Goal: Browse casually: Explore the website without a specific task or goal

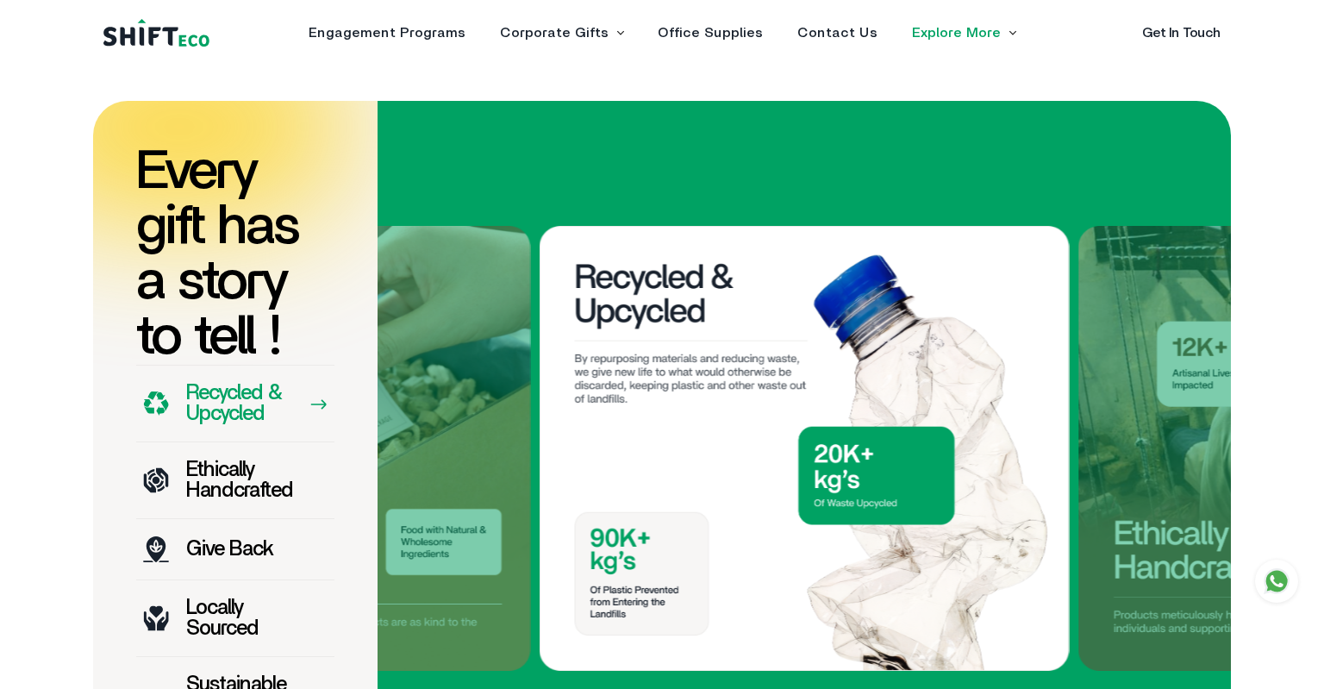
scroll to position [1456, 0]
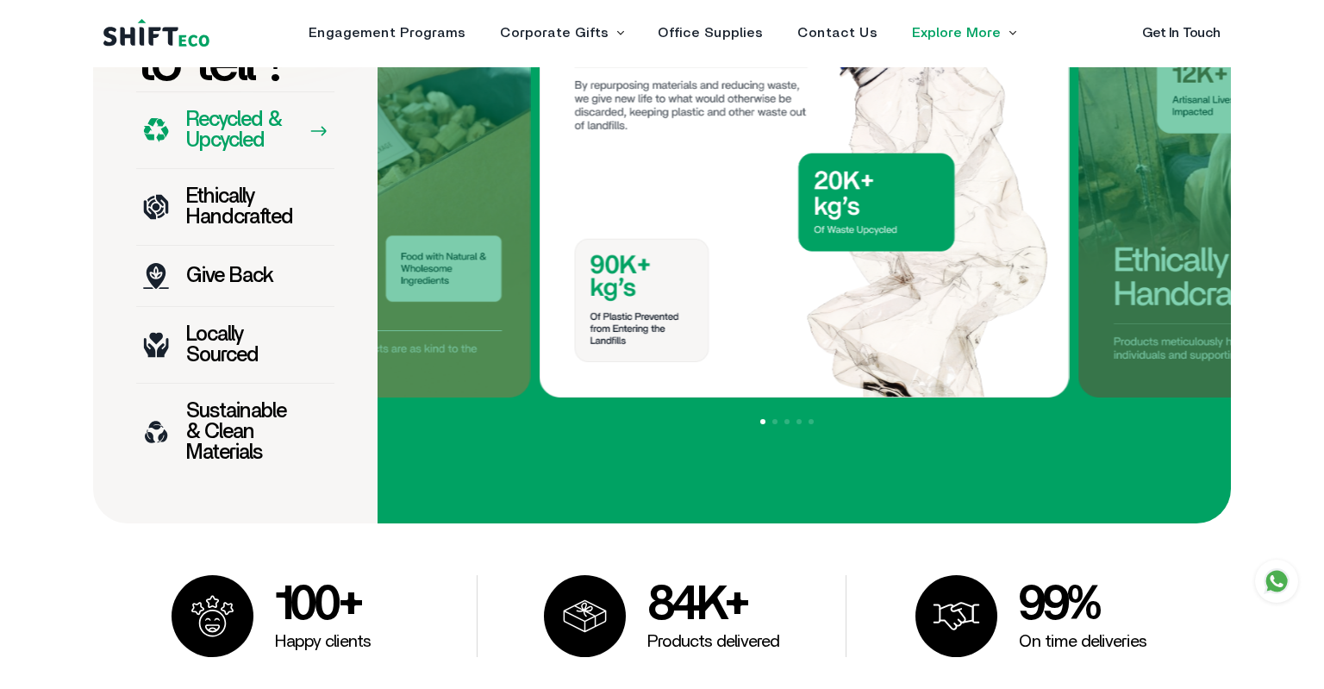
click at [243, 214] on p "Ethically Handcrafted" at bounding box center [239, 206] width 107 height 41
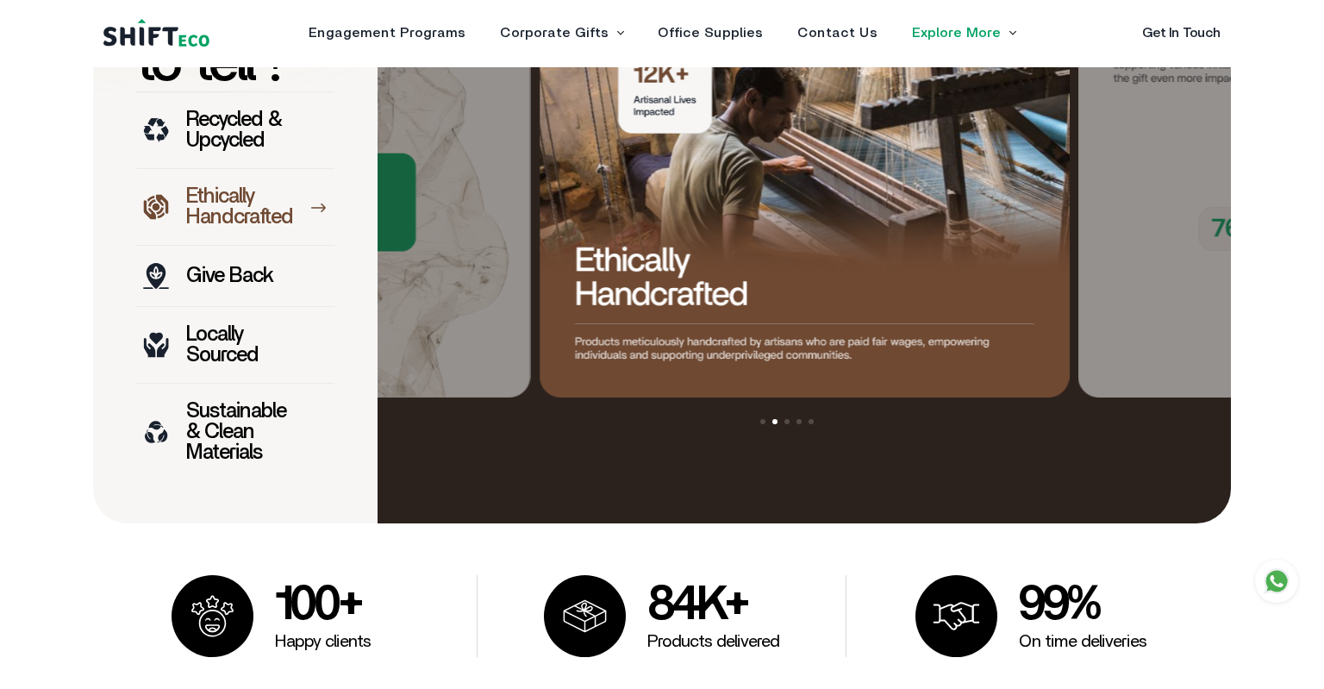
click at [259, 266] on p "Give Back" at bounding box center [229, 275] width 86 height 21
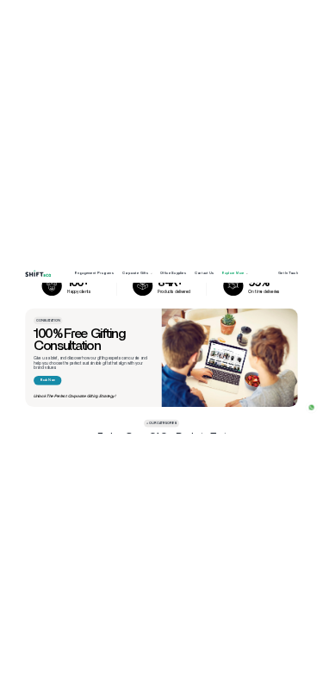
scroll to position [1911, 0]
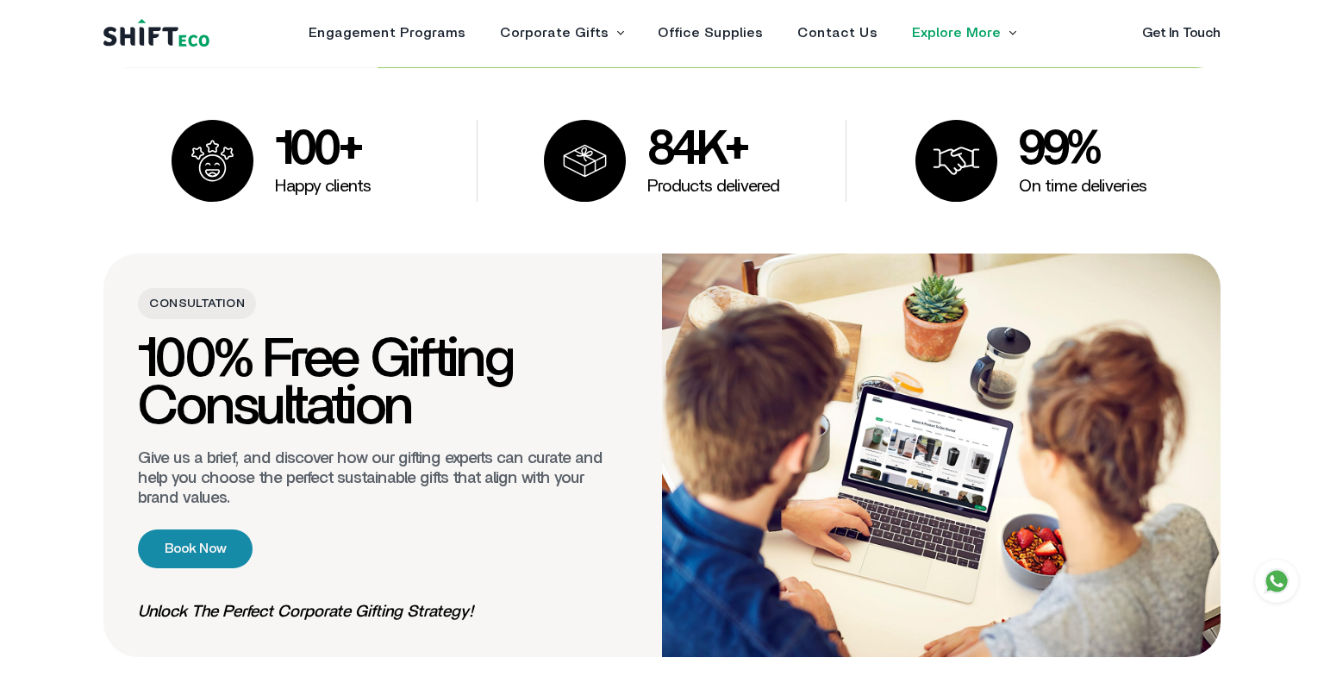
click at [576, 363] on h4 "100% Free Gifting Consultation" at bounding box center [383, 384] width 490 height 96
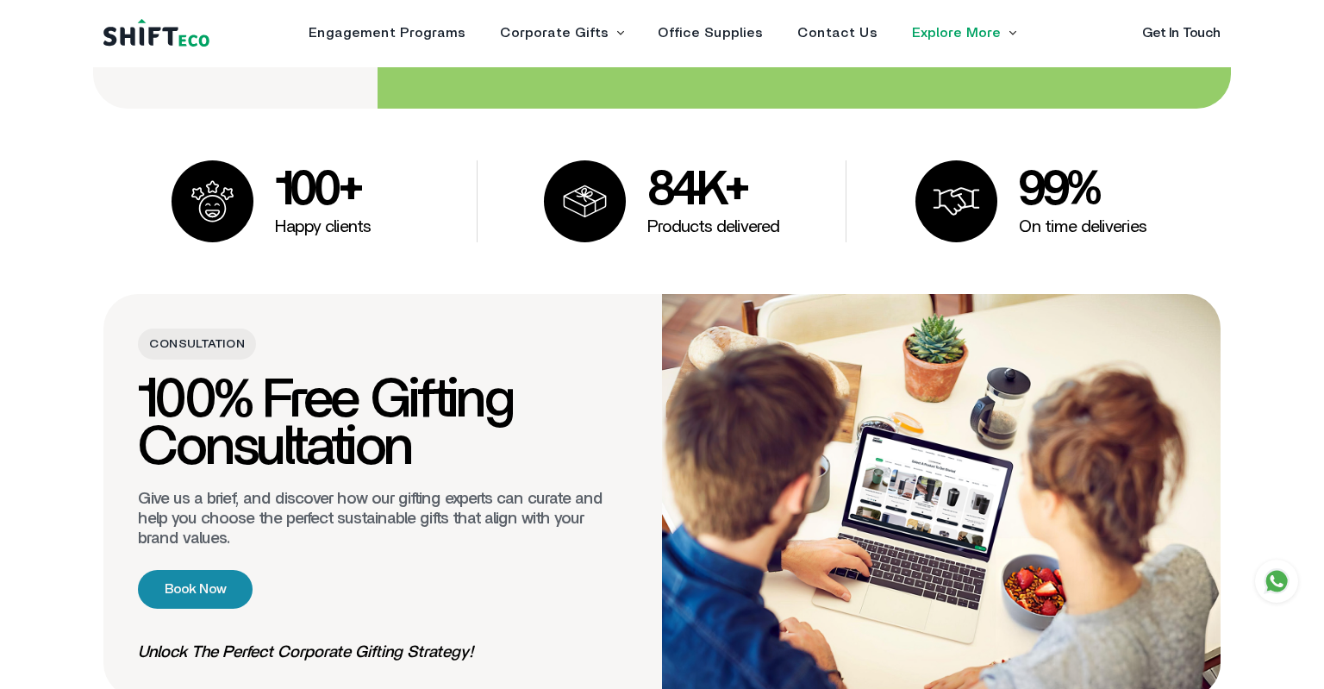
scroll to position [1881, 0]
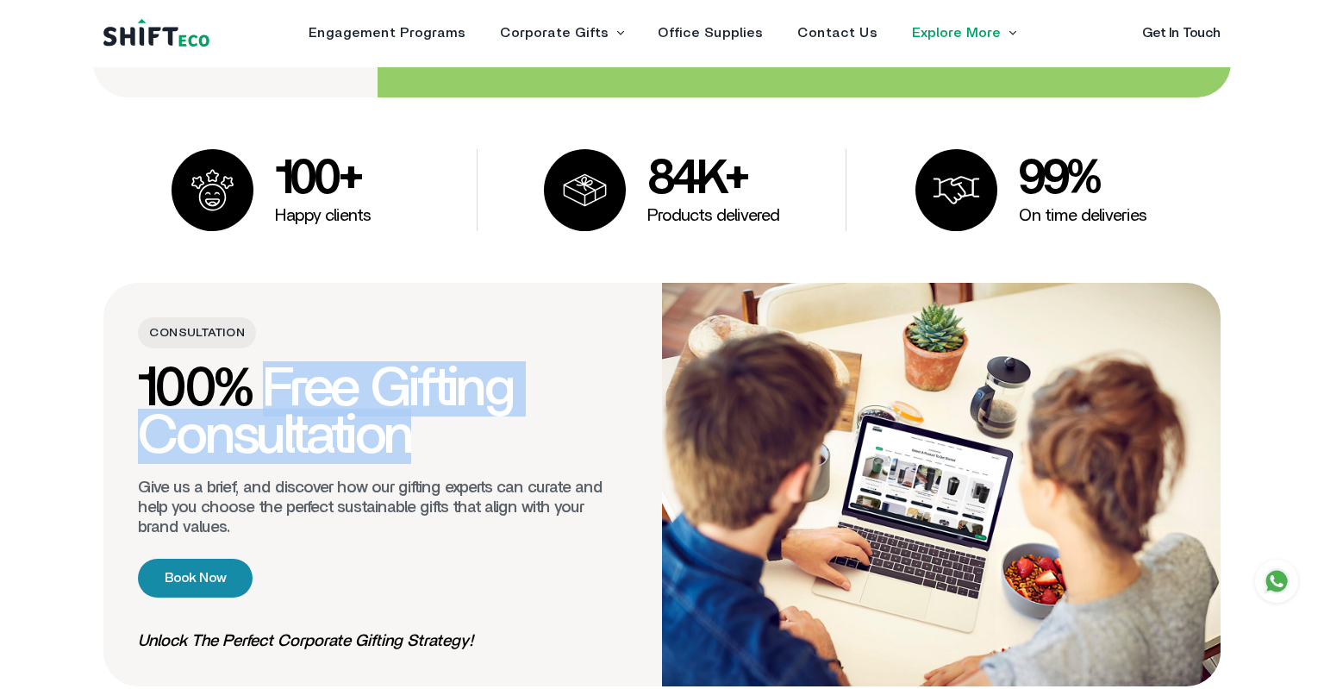
drag, startPoint x: 278, startPoint y: 377, endPoint x: 538, endPoint y: 422, distance: 264.1
click at [538, 422] on h4 "100% Free Gifting Consultation" at bounding box center [383, 413] width 490 height 96
copy h4 "Free Gifting Consultation"
click at [400, 412] on h4 "100% Free Gifting Consultation" at bounding box center [383, 413] width 490 height 96
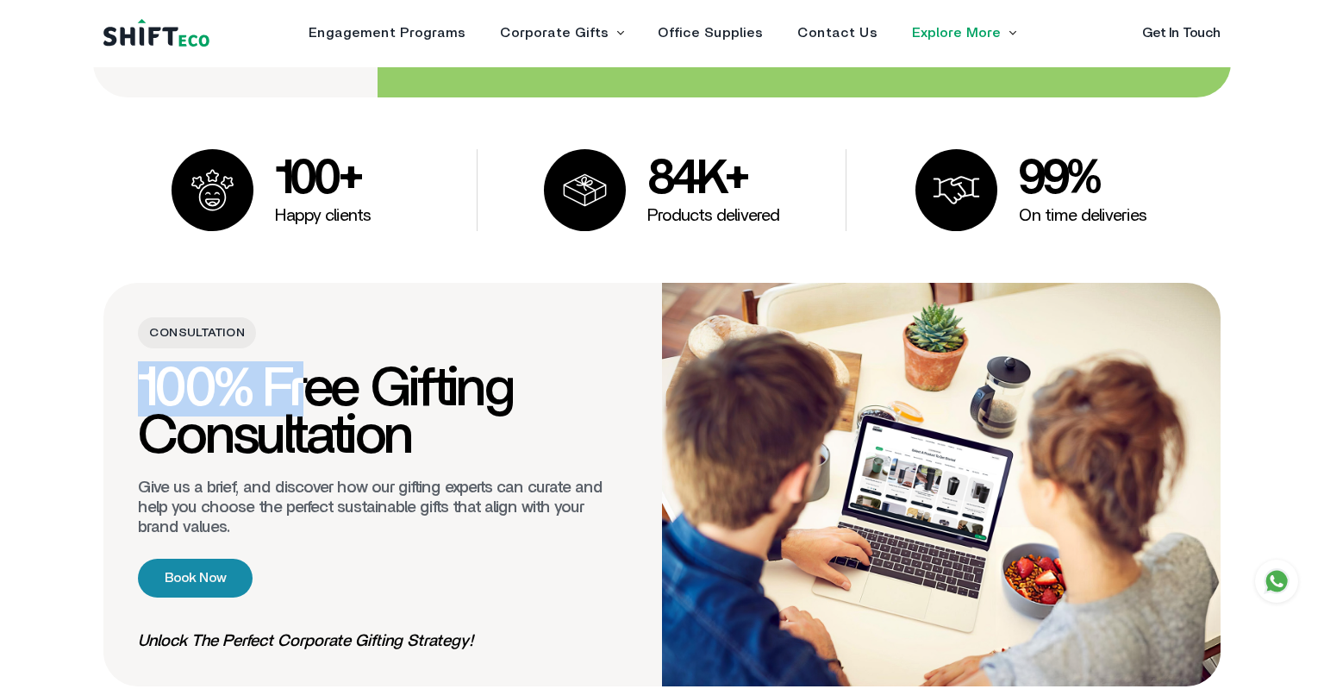
drag, startPoint x: 147, startPoint y: 380, endPoint x: 339, endPoint y: 406, distance: 193.1
click at [330, 403] on h4 "100% Free Gifting Consultation" at bounding box center [383, 413] width 490 height 96
click at [367, 412] on h4 "100% Free Gifting Consultation" at bounding box center [383, 413] width 490 height 96
drag, startPoint x: 140, startPoint y: 381, endPoint x: 526, endPoint y: 383, distance: 385.3
click at [526, 383] on h4 "100% Free Gifting Consultation" at bounding box center [383, 413] width 490 height 96
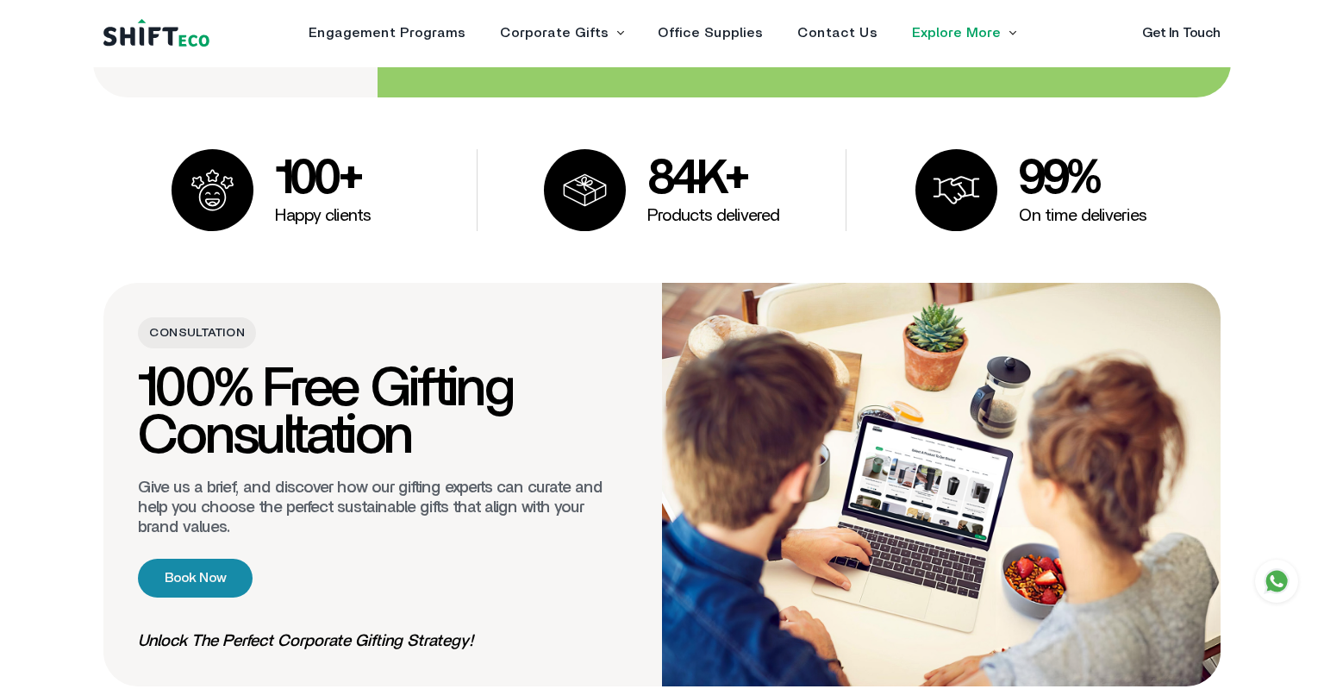
click at [546, 384] on h4 "100% Free Gifting Consultation" at bounding box center [383, 413] width 490 height 96
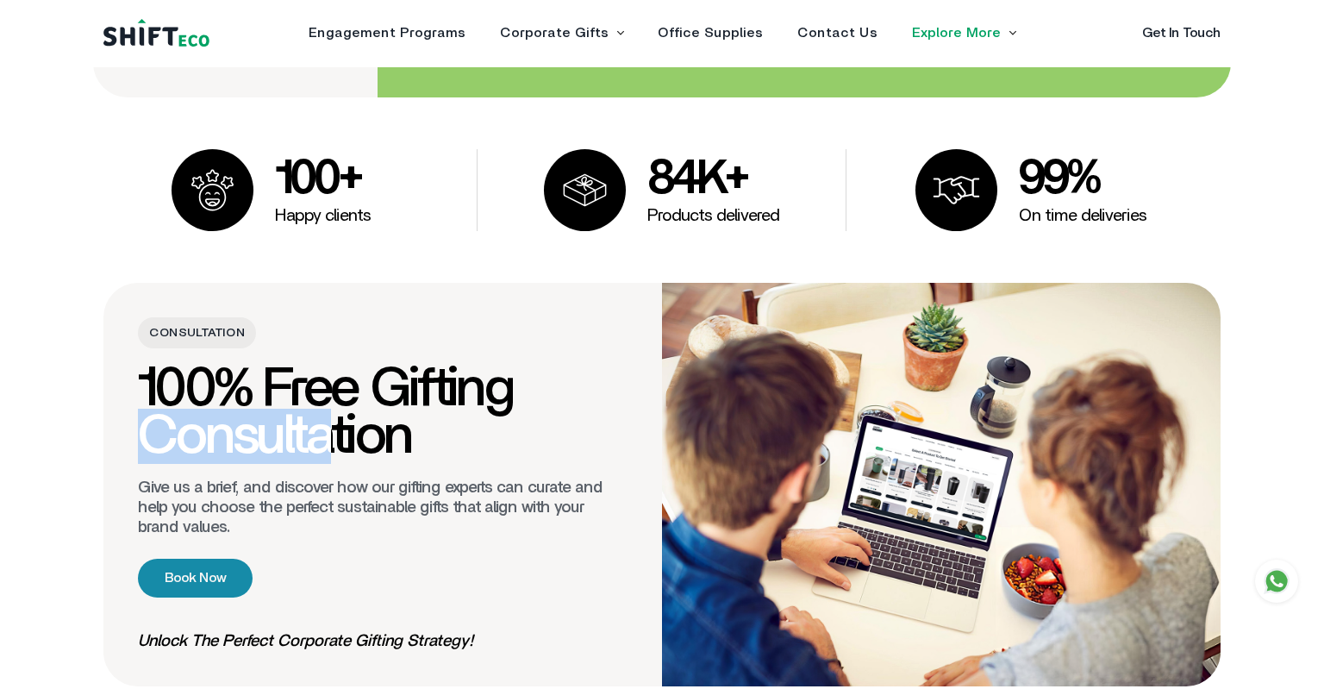
drag, startPoint x: 154, startPoint y: 429, endPoint x: 337, endPoint y: 432, distance: 182.7
click at [337, 432] on h4 "100% Free Gifting Consultation" at bounding box center [383, 413] width 490 height 96
click at [337, 441] on h4 "100% Free Gifting Consultation" at bounding box center [383, 413] width 490 height 96
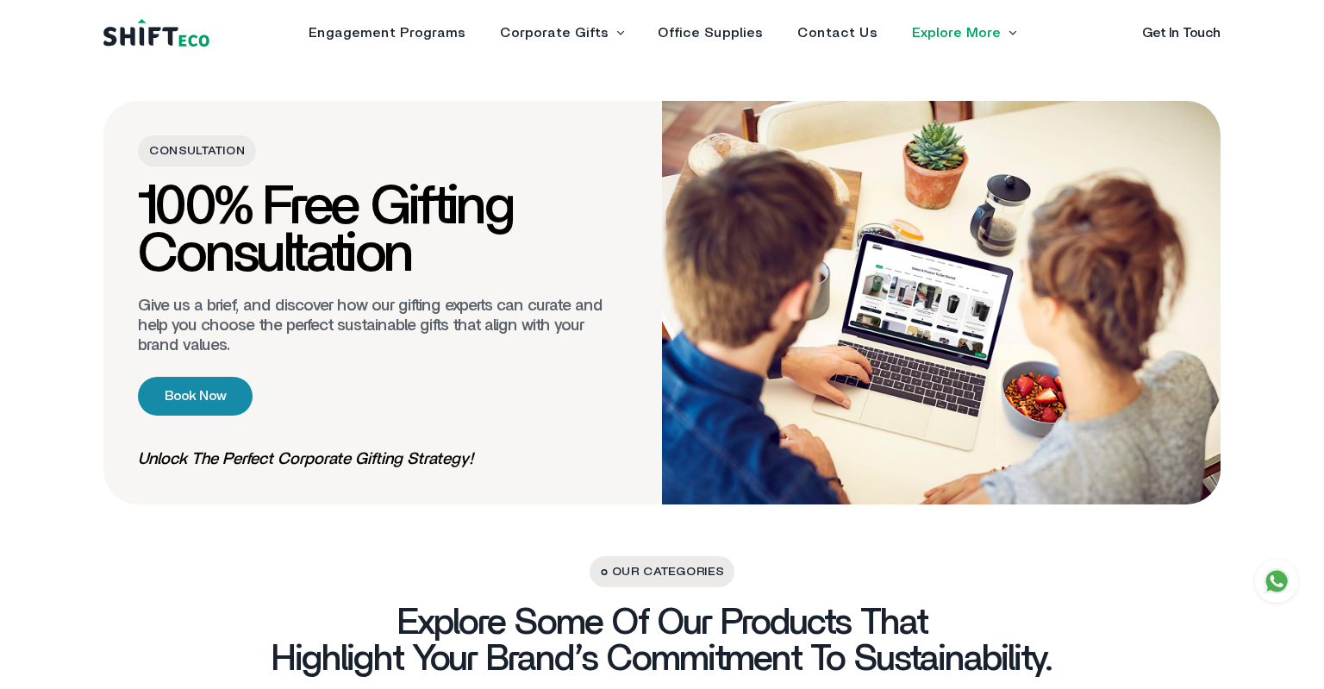
scroll to position [2246, 0]
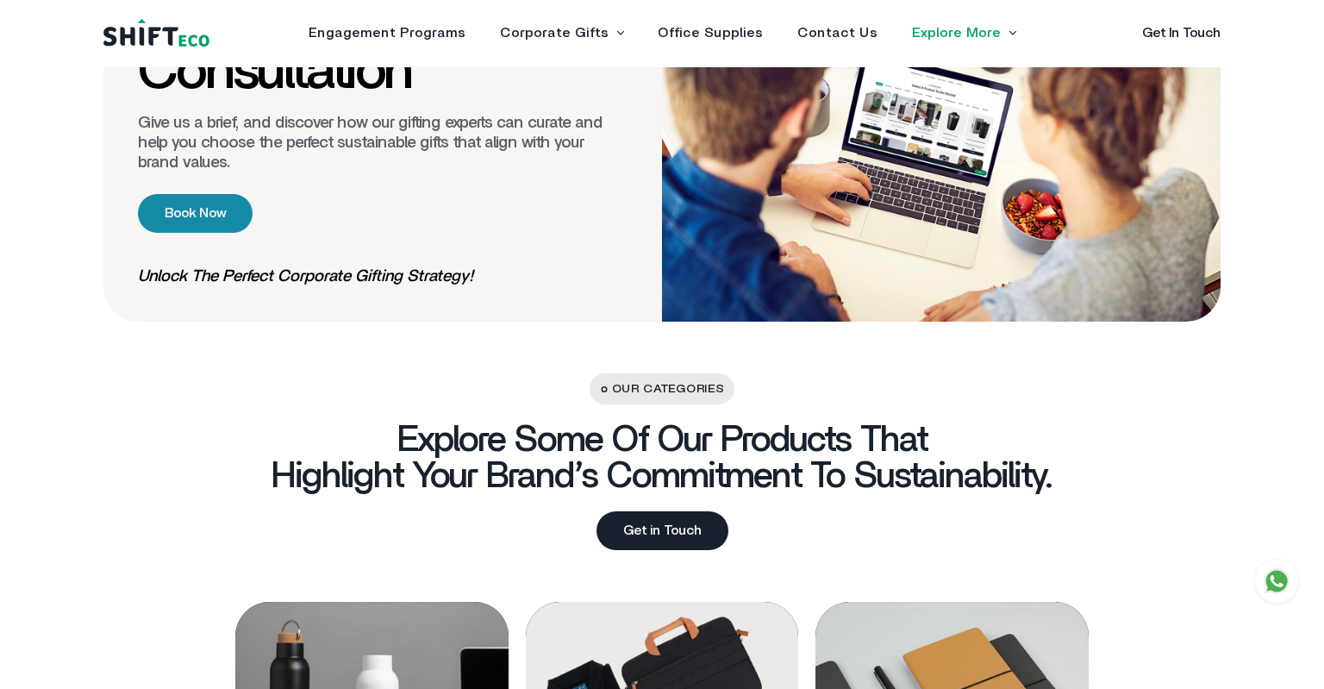
drag, startPoint x: 615, startPoint y: 386, endPoint x: 729, endPoint y: 388, distance: 113.8
click at [729, 388] on span "Our Categories" at bounding box center [663, 388] width 146 height 31
click at [669, 381] on span "Our Categories" at bounding box center [663, 388] width 146 height 31
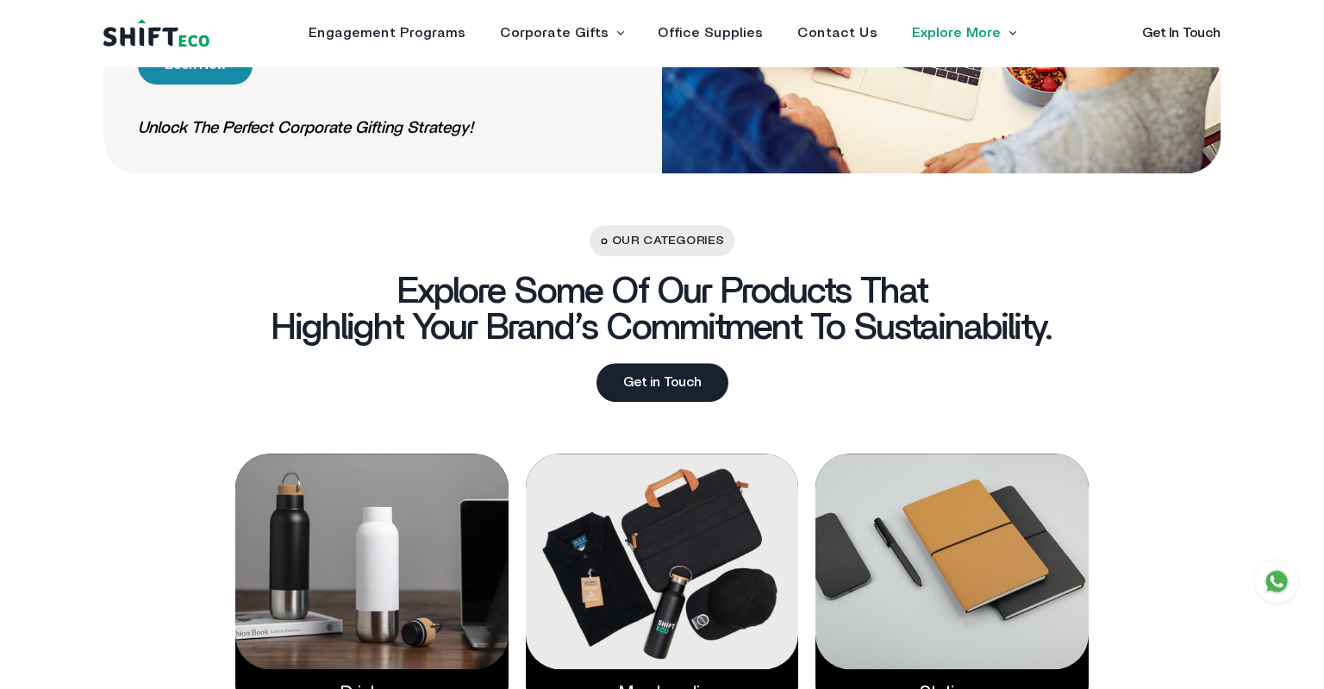
scroll to position [2518, 0]
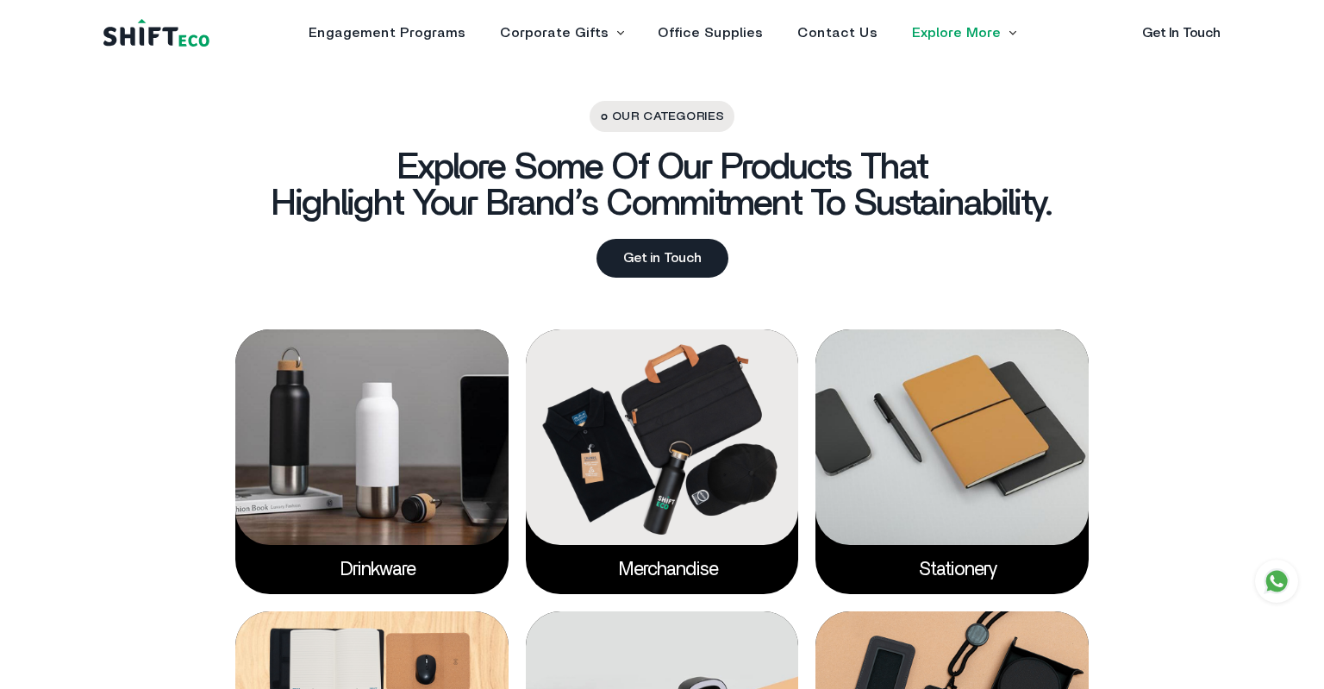
click at [637, 261] on link "Get in Touch" at bounding box center [662, 258] width 132 height 39
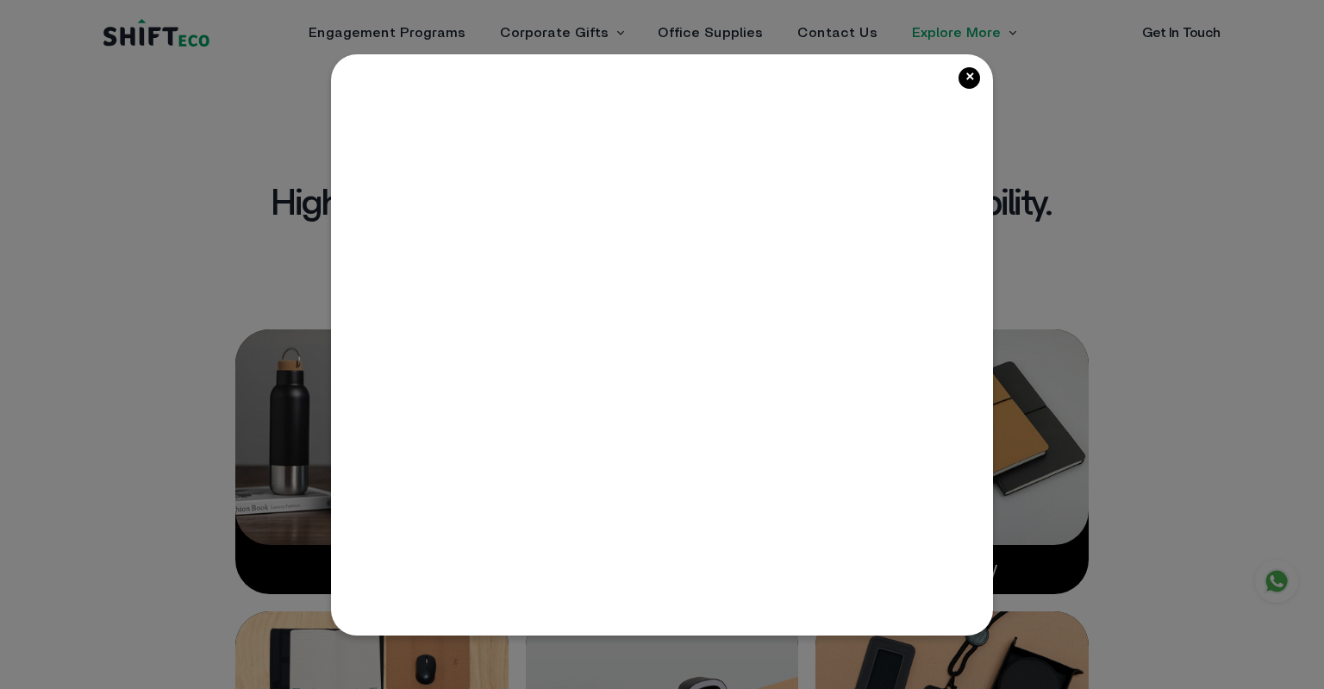
click at [669, 166] on iframe at bounding box center [661, 342] width 593 height 506
click at [967, 81] on span "×" at bounding box center [969, 78] width 22 height 22
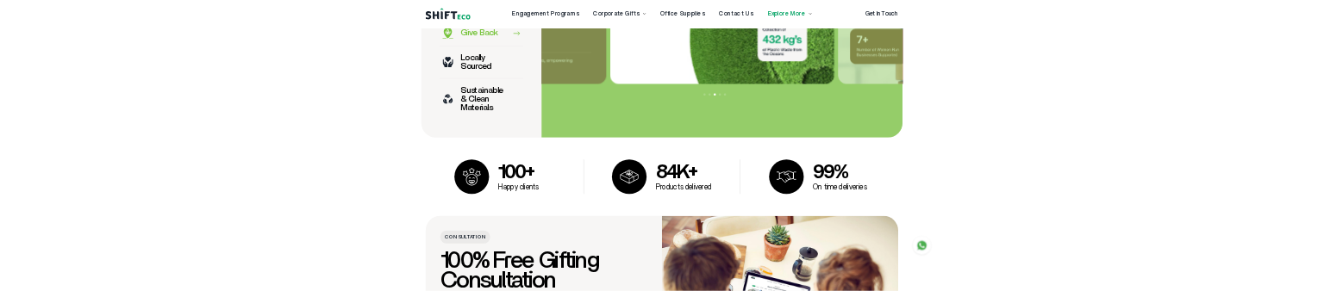
scroll to position [1700, 0]
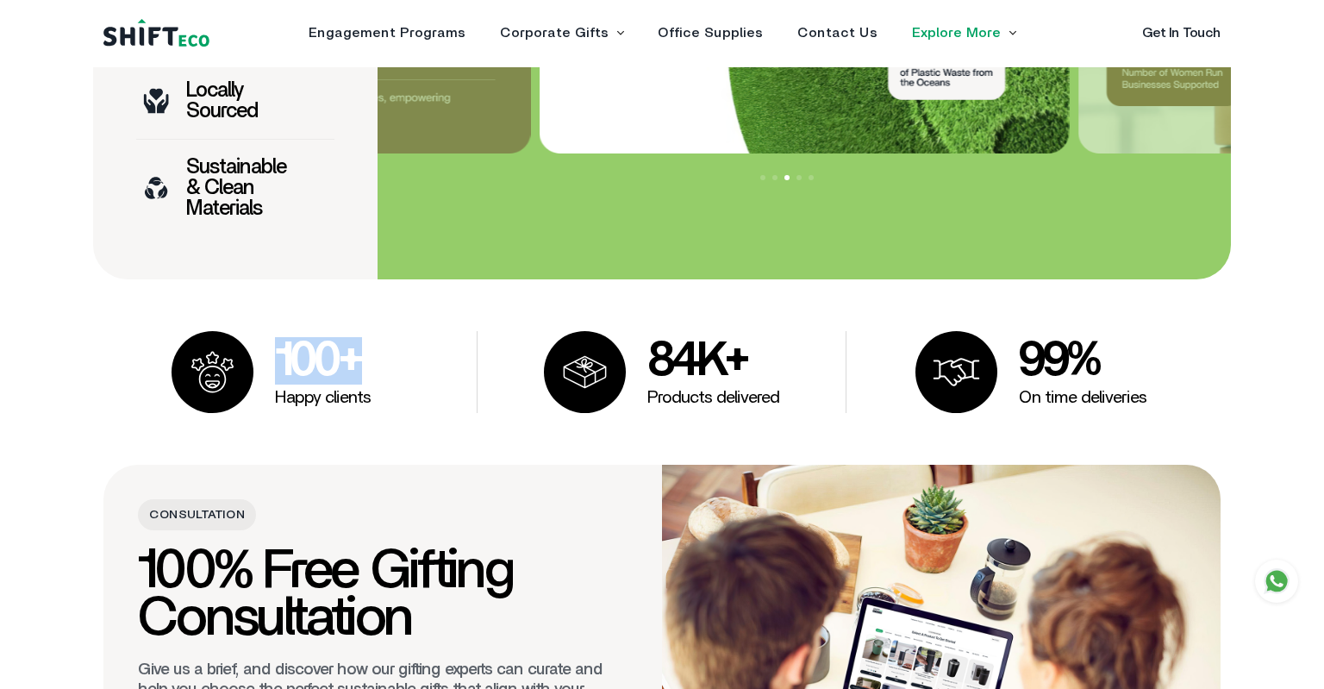
drag, startPoint x: 279, startPoint y: 352, endPoint x: 380, endPoint y: 346, distance: 101.0
click at [380, 346] on div "100+ Happy clients" at bounding box center [293, 372] width 369 height 82
click at [267, 354] on div "100+ Happy clients" at bounding box center [293, 372] width 369 height 82
drag, startPoint x: 280, startPoint y: 351, endPoint x: 336, endPoint y: 350, distance: 56.0
click at [336, 350] on h3 "100+" at bounding box center [323, 360] width 96 height 47
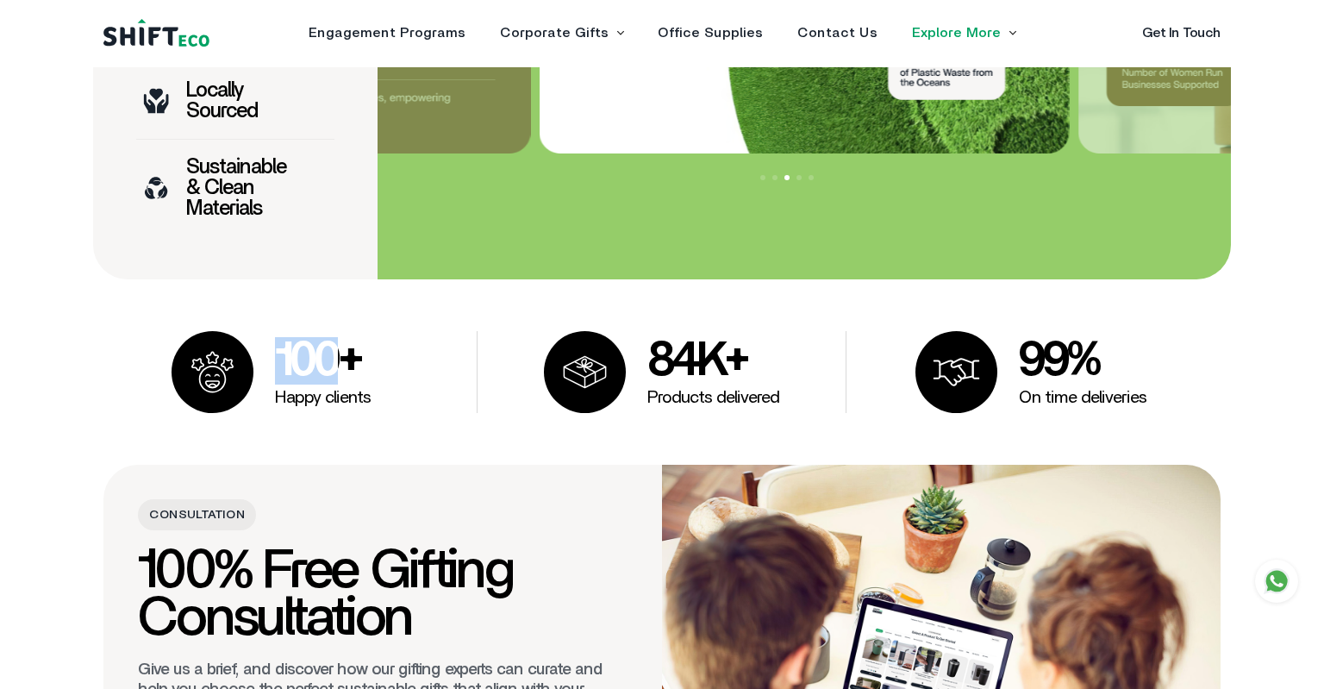
copy h3 "100"
click at [318, 340] on h3 "100+" at bounding box center [323, 360] width 96 height 47
drag, startPoint x: 276, startPoint y: 392, endPoint x: 390, endPoint y: 396, distance: 114.7
click at [390, 396] on div "100+ Happy clients" at bounding box center [293, 372] width 369 height 82
copy p "Happy clients"
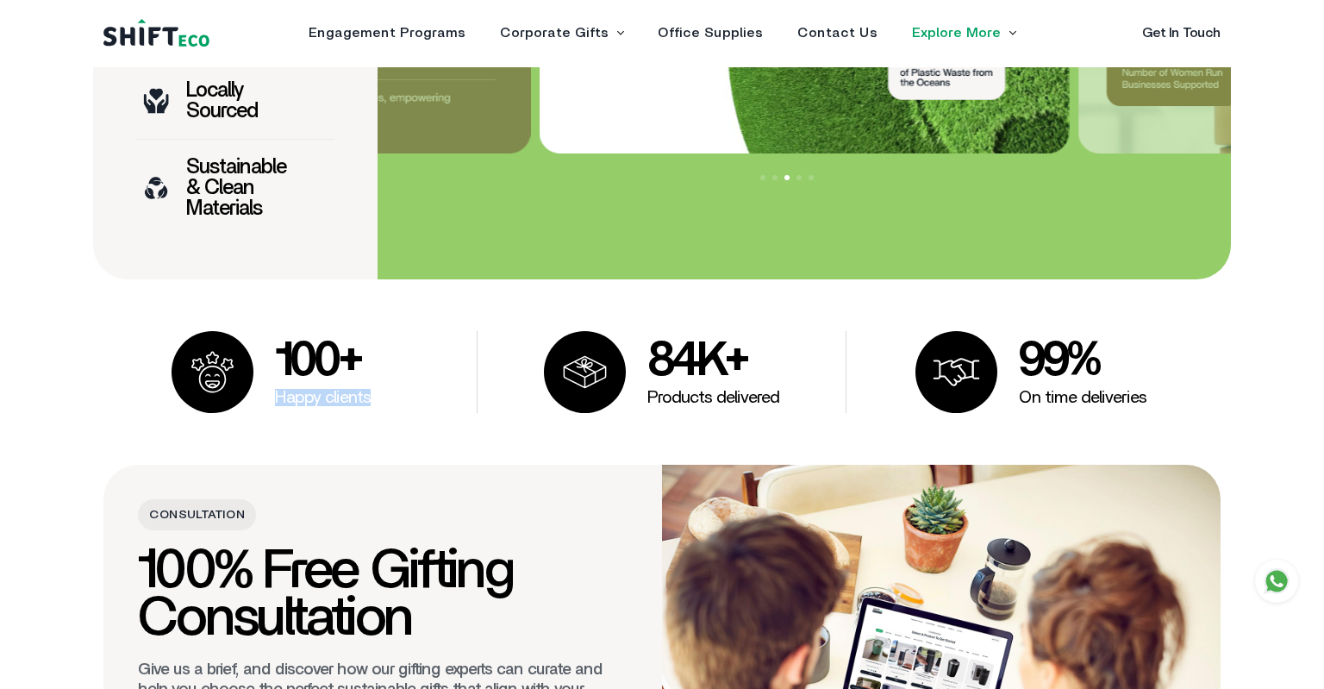
click at [327, 390] on p "Happy clients" at bounding box center [323, 397] width 96 height 17
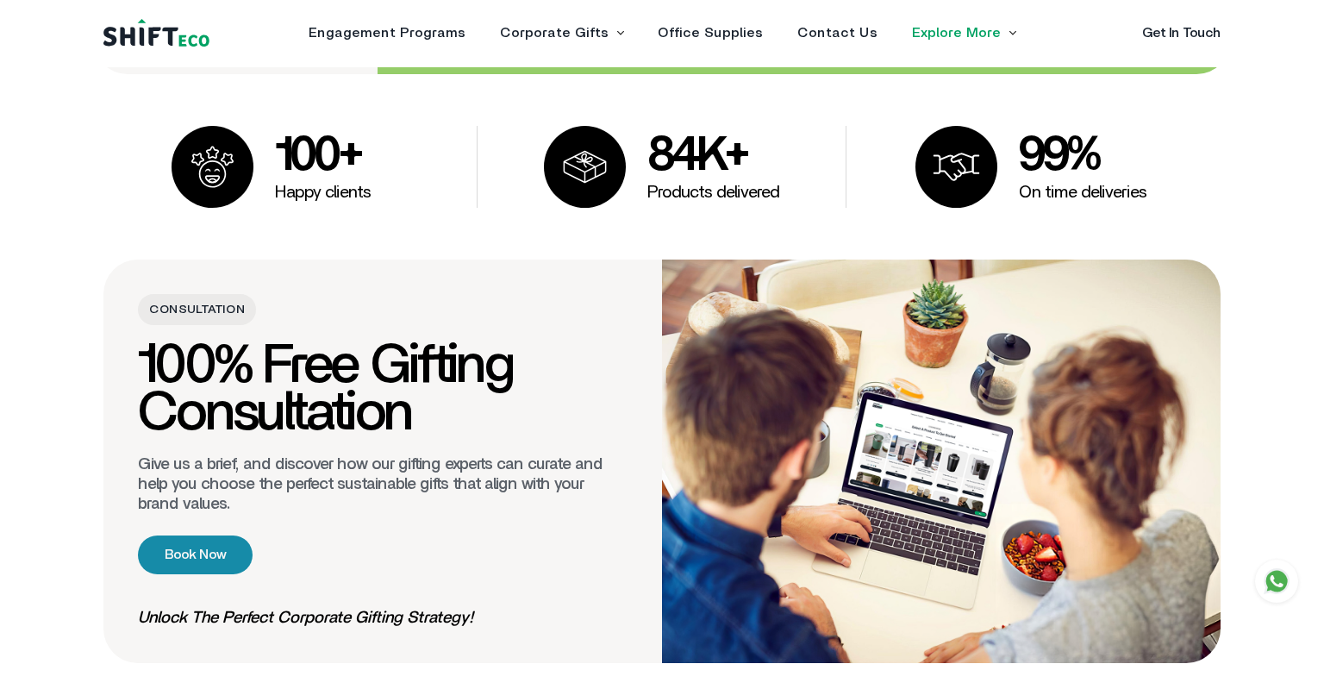
scroll to position [1791, 0]
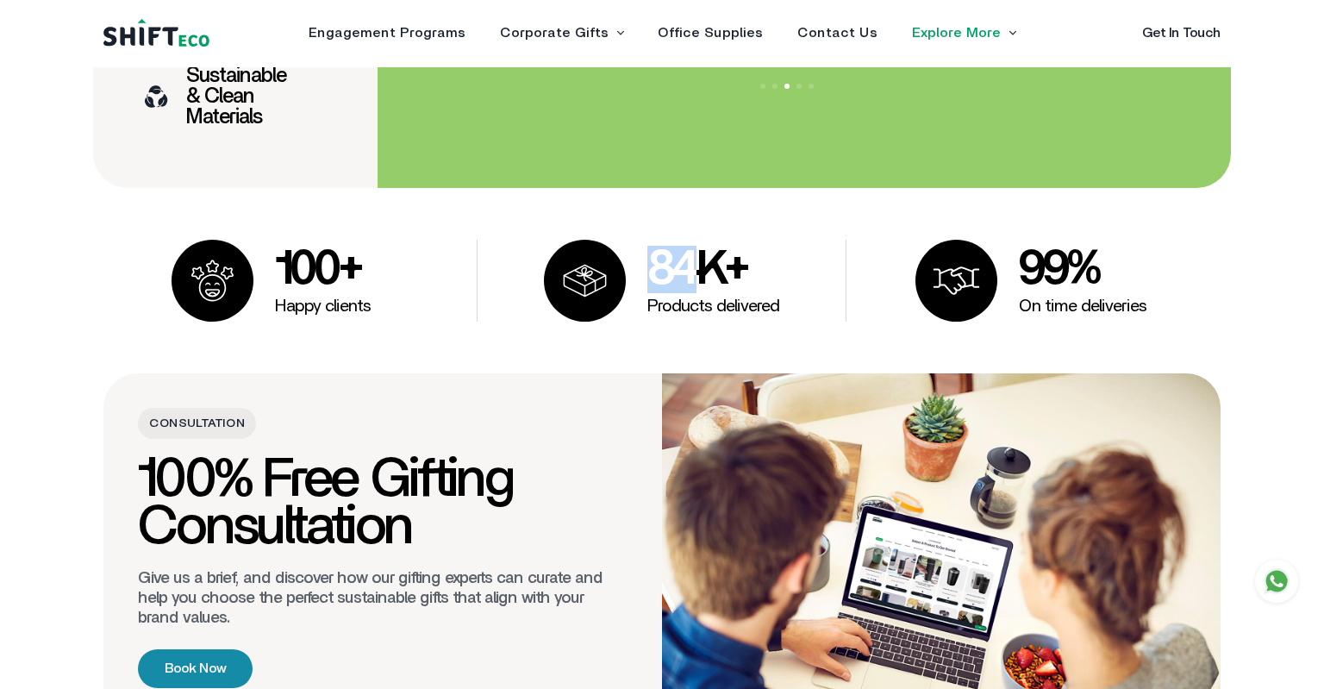
drag, startPoint x: 651, startPoint y: 263, endPoint x: 693, endPoint y: 264, distance: 42.2
click at [693, 264] on h3 "84K+" at bounding box center [713, 269] width 132 height 47
copy h3 "84"
drag, startPoint x: 1021, startPoint y: 259, endPoint x: 1062, endPoint y: 260, distance: 40.5
click at [1062, 260] on h3 "99%" at bounding box center [1083, 269] width 128 height 47
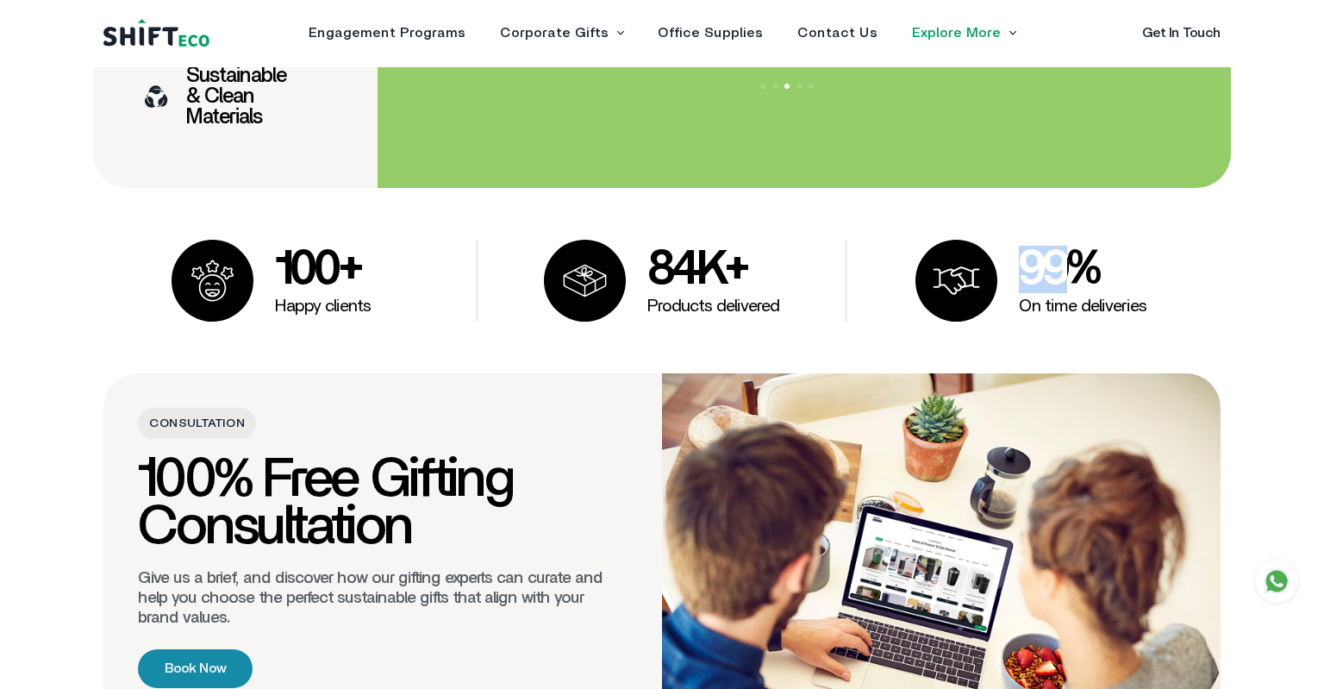
copy h3 "99"
drag, startPoint x: 1021, startPoint y: 303, endPoint x: 1153, endPoint y: 297, distance: 132.0
click at [1153, 297] on div "99% On time deliveries" at bounding box center [1030, 281] width 369 height 82
copy p "On time deliveries"
drag, startPoint x: 646, startPoint y: 302, endPoint x: 797, endPoint y: 303, distance: 151.7
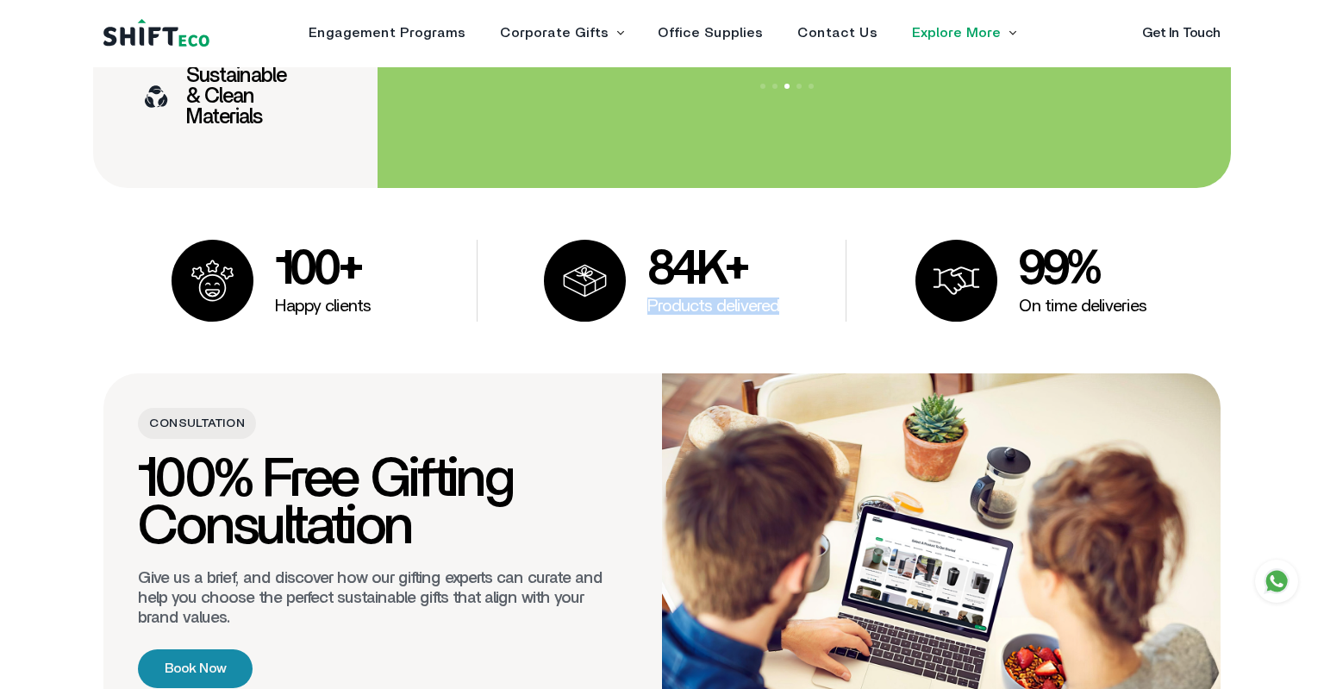
click at [797, 303] on div "84K+ Products delivered" at bounding box center [661, 281] width 369 height 82
copy p "Products delivered"
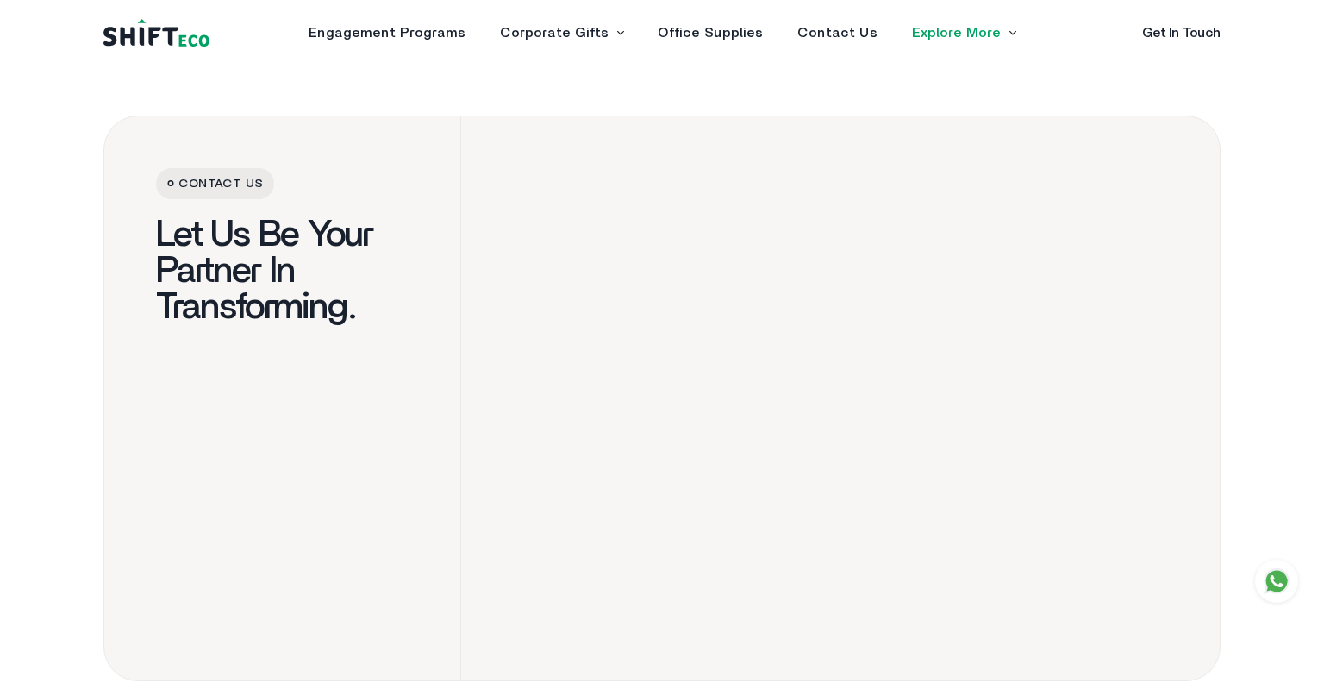
scroll to position [3247, 0]
